Goal: Task Accomplishment & Management: Use online tool/utility

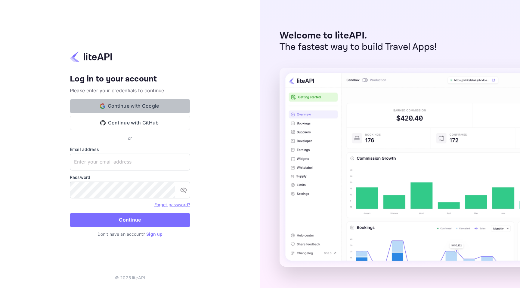
click at [161, 105] on button "Continue with Google" at bounding box center [130, 106] width 120 height 14
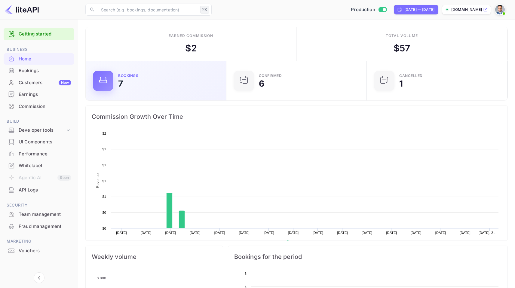
scroll to position [93, 133]
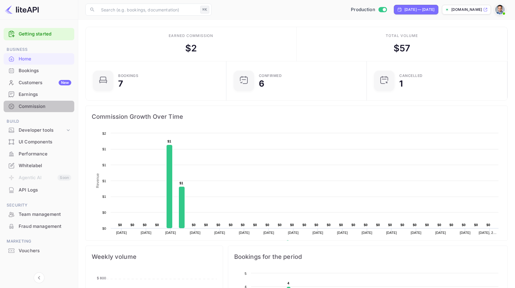
click at [41, 111] on div "Commission" at bounding box center [39, 107] width 71 height 12
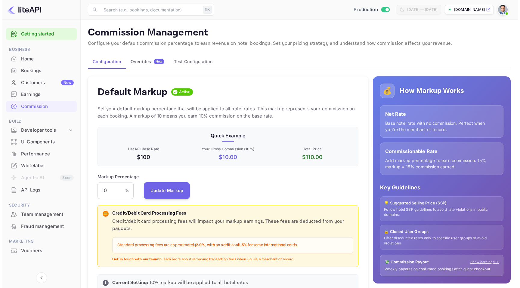
scroll to position [102, 256]
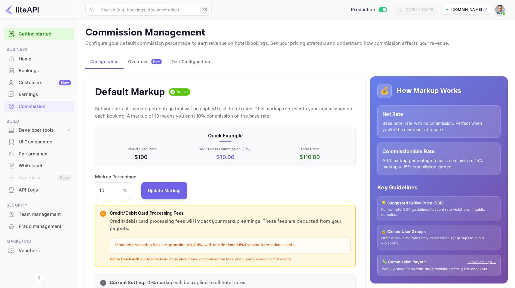
click at [144, 66] on button "Overrides New" at bounding box center [144, 61] width 43 height 14
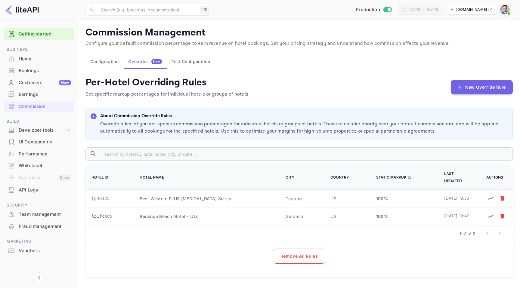
click at [68, 128] on icon at bounding box center [68, 130] width 6 height 6
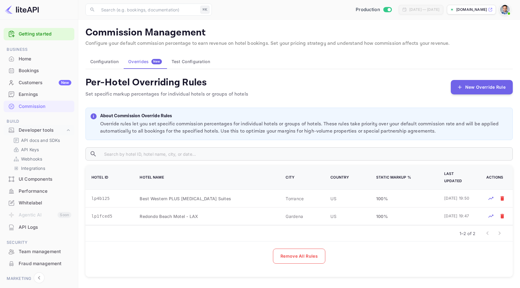
click at [505, 10] on img at bounding box center [505, 10] width 10 height 10
click at [459, 65] on div "Logout" at bounding box center [475, 62] width 69 height 14
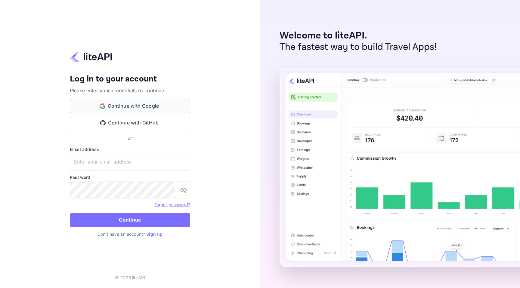
click at [135, 101] on button "Continue with Google" at bounding box center [130, 106] width 120 height 14
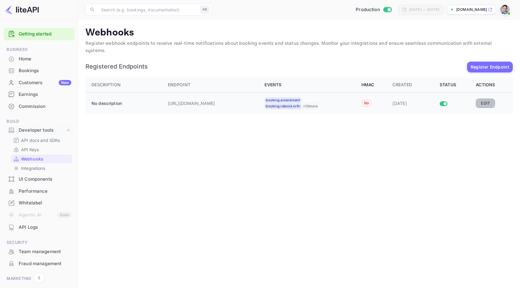
click at [489, 99] on button "Edit" at bounding box center [484, 103] width 19 height 9
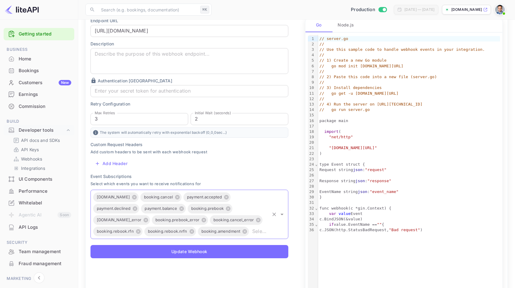
scroll to position [152, 0]
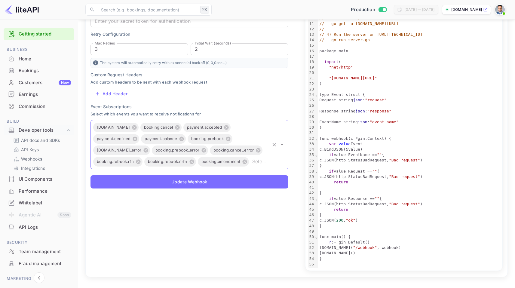
click at [259, 164] on input "text" at bounding box center [259, 162] width 19 height 8
click at [264, 163] on input "text" at bounding box center [259, 162] width 19 height 8
click at [263, 165] on input "text" at bounding box center [259, 162] width 19 height 8
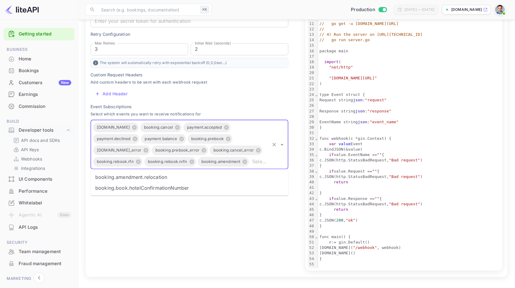
click at [263, 165] on input "text" at bounding box center [259, 162] width 19 height 8
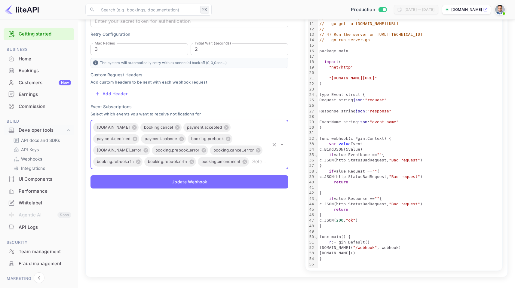
click at [263, 165] on input "text" at bounding box center [259, 162] width 19 height 8
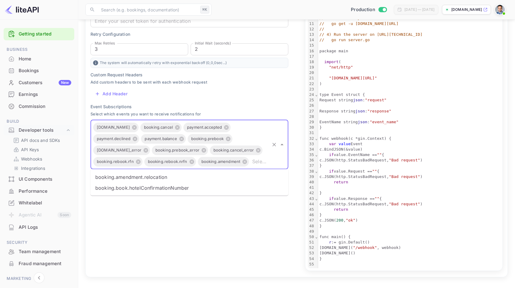
click at [257, 178] on li "booking.amendment.relocation" at bounding box center [190, 177] width 198 height 11
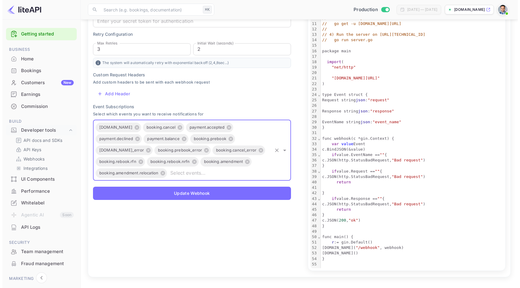
scroll to position [0, 0]
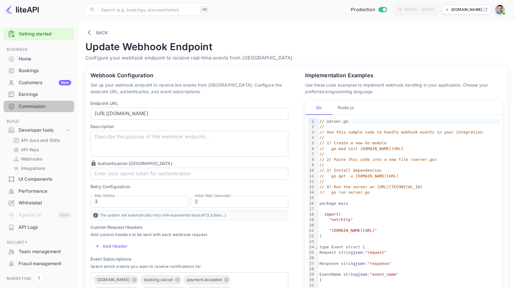
click at [35, 103] on div "Commission" at bounding box center [45, 106] width 53 height 7
click at [25, 104] on div "Commission" at bounding box center [45, 106] width 53 height 7
click at [45, 94] on div "Earnings" at bounding box center [45, 94] width 53 height 7
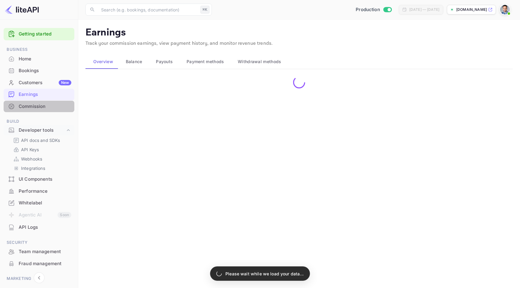
click at [45, 106] on div "Commission" at bounding box center [45, 106] width 53 height 7
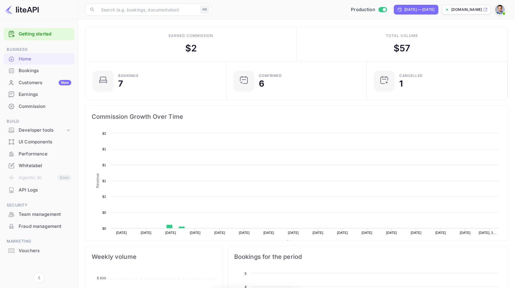
scroll to position [93, 133]
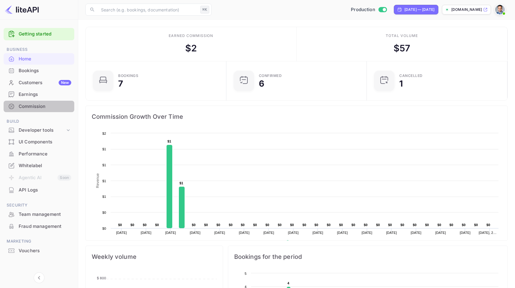
click at [46, 102] on div "Commission" at bounding box center [39, 107] width 71 height 12
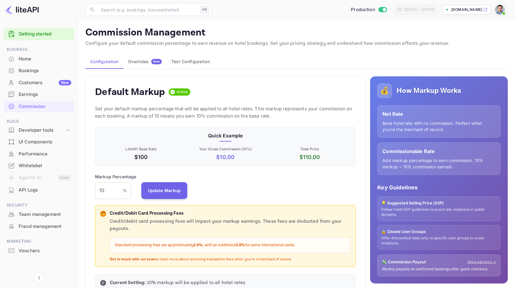
scroll to position [102, 256]
click at [148, 65] on button "Overrides New" at bounding box center [144, 61] width 43 height 14
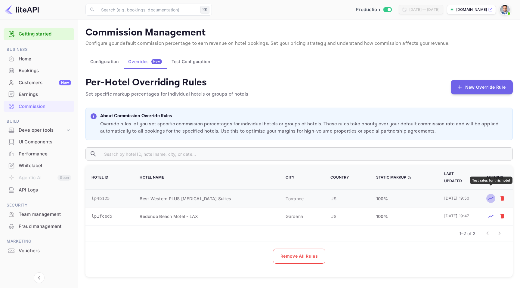
click at [491, 195] on icon "Test rates for this hotel" at bounding box center [490, 198] width 6 height 6
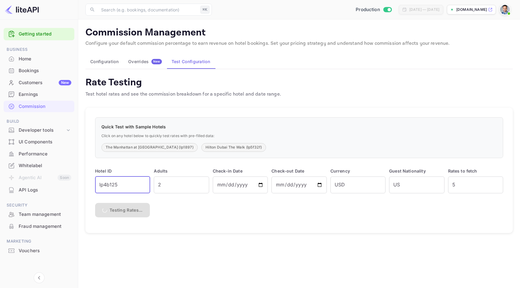
click at [137, 189] on input "lp4b125" at bounding box center [122, 184] width 55 height 17
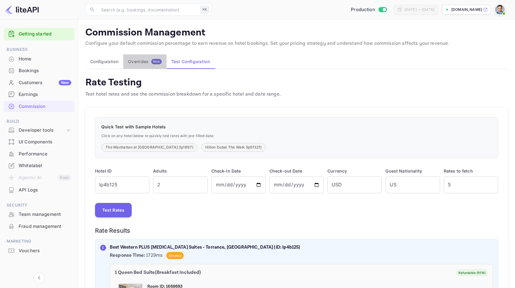
click at [150, 65] on button "Overrides New" at bounding box center [144, 61] width 43 height 14
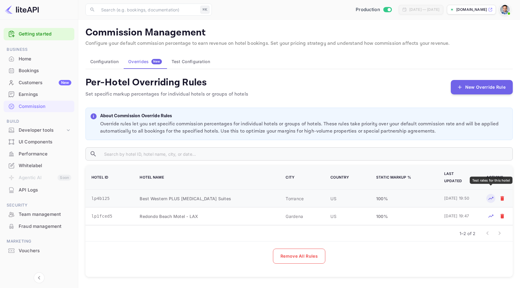
click at [491, 195] on icon "Test rates for this hotel" at bounding box center [490, 198] width 6 height 6
